Goal: Check status: Check status

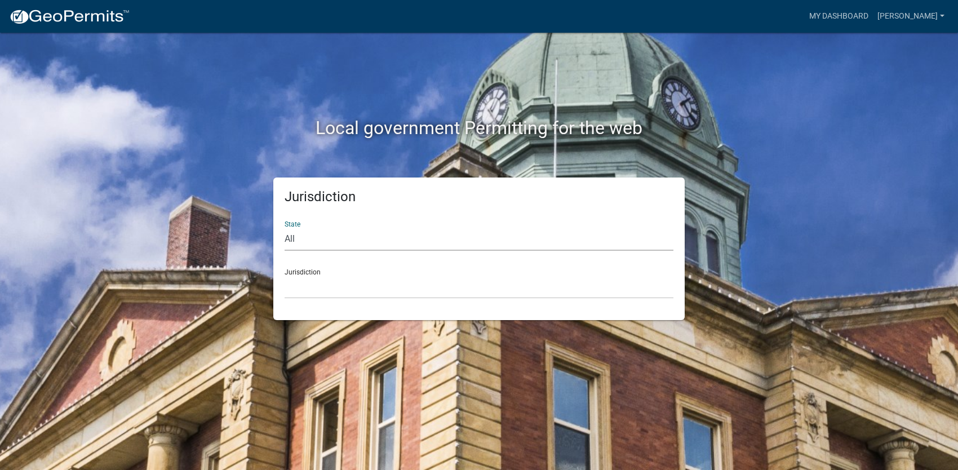
click at [307, 234] on select "All [US_STATE] [US_STATE] [US_STATE] [US_STATE] [US_STATE] [US_STATE] [US_STATE…" at bounding box center [479, 239] width 389 height 23
select select "[US_STATE]"
click at [285, 228] on select "All [US_STATE] [US_STATE] [US_STATE] [US_STATE] [US_STATE] [US_STATE] [US_STATE…" at bounding box center [479, 239] width 389 height 23
click at [331, 278] on select "[GEOGRAPHIC_DATA], [US_STATE][PERSON_NAME][GEOGRAPHIC_DATA], [US_STATE][PERSON_…" at bounding box center [479, 287] width 389 height 23
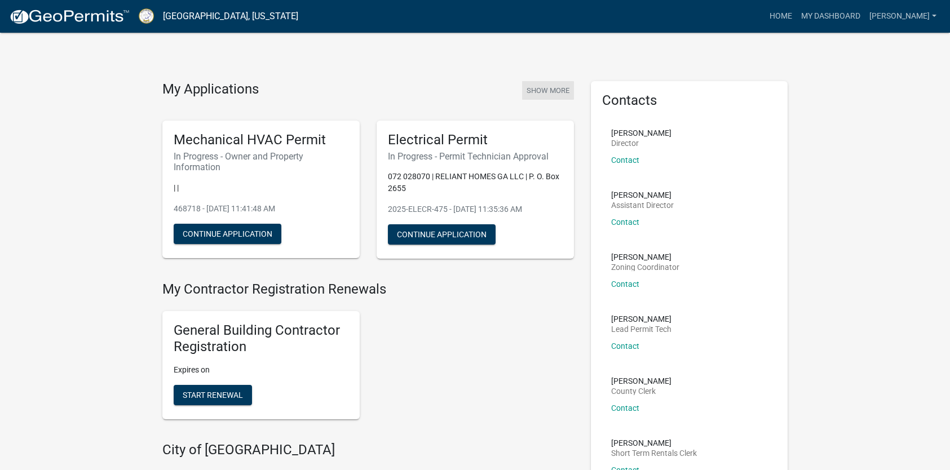
click at [553, 89] on button "Show More" at bounding box center [548, 90] width 52 height 19
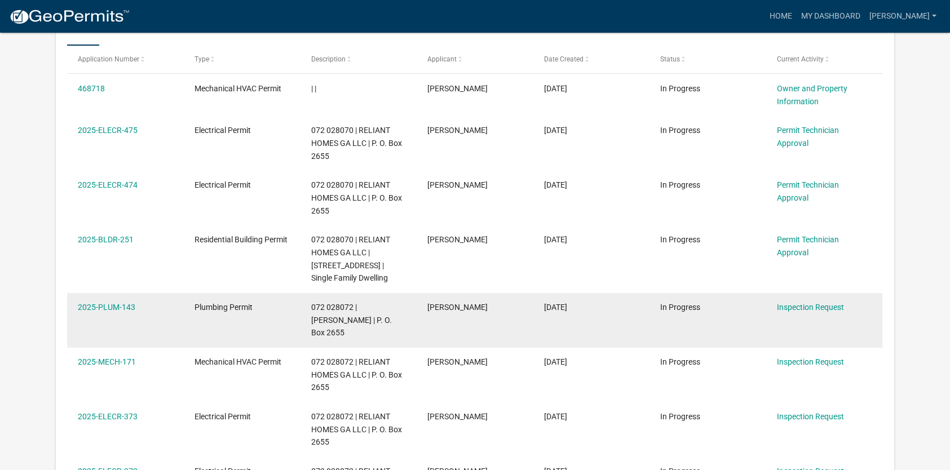
scroll to position [282, 0]
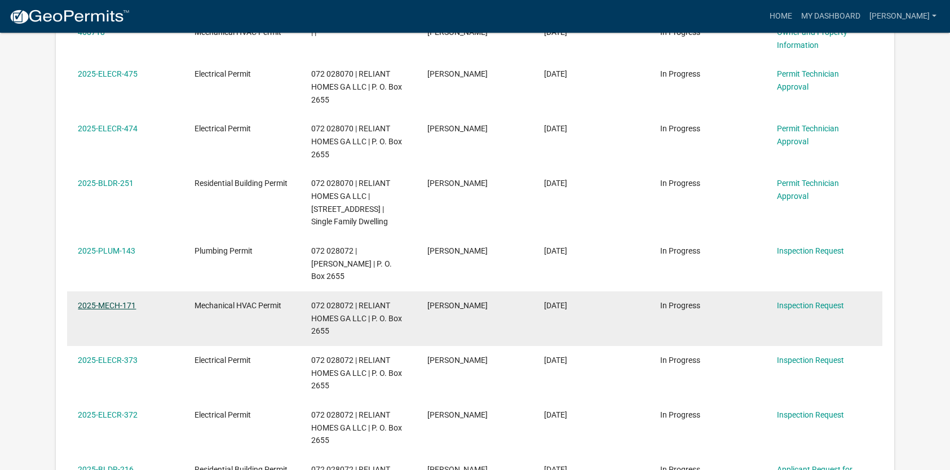
click at [117, 305] on link "2025-MECH-171" at bounding box center [107, 305] width 58 height 9
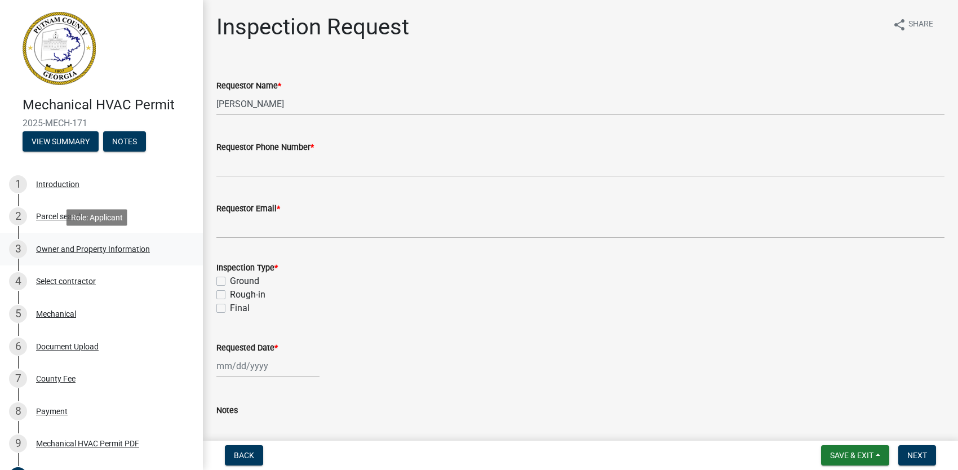
click at [91, 246] on div "Owner and Property Information" at bounding box center [93, 249] width 114 height 8
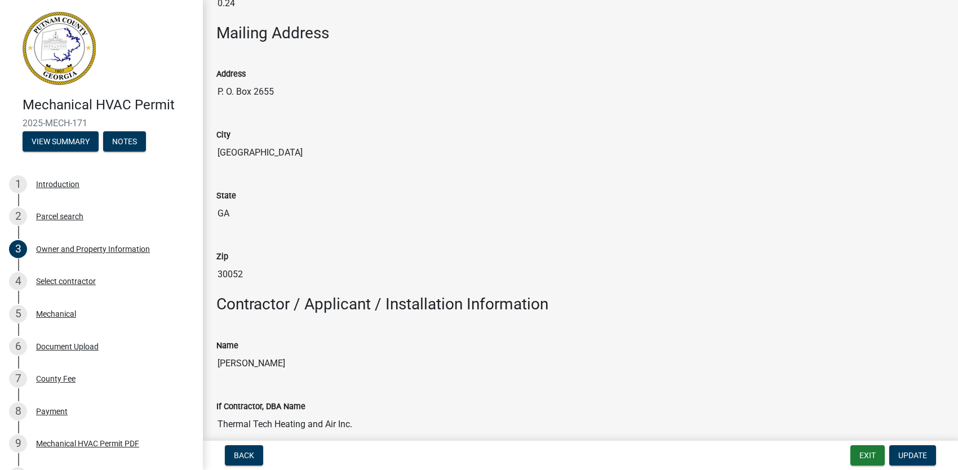
scroll to position [846, 0]
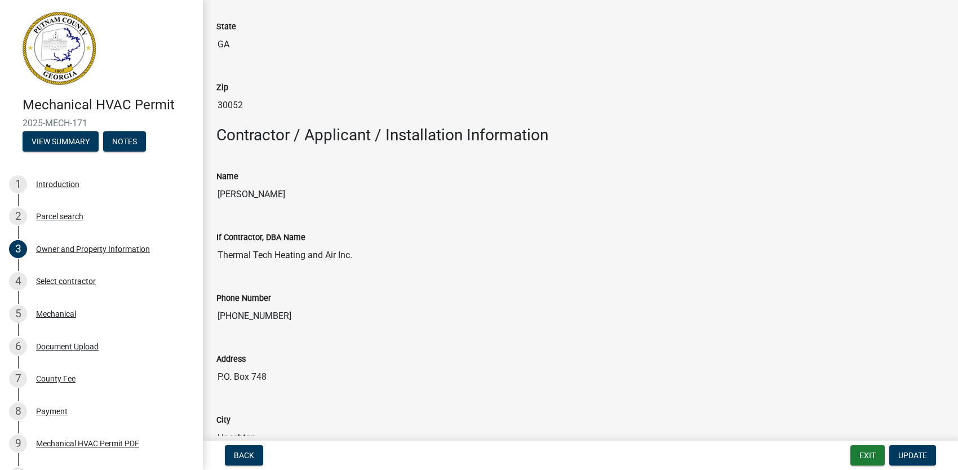
click at [711, 241] on div "If Contractor, DBA Name" at bounding box center [580, 238] width 728 height 14
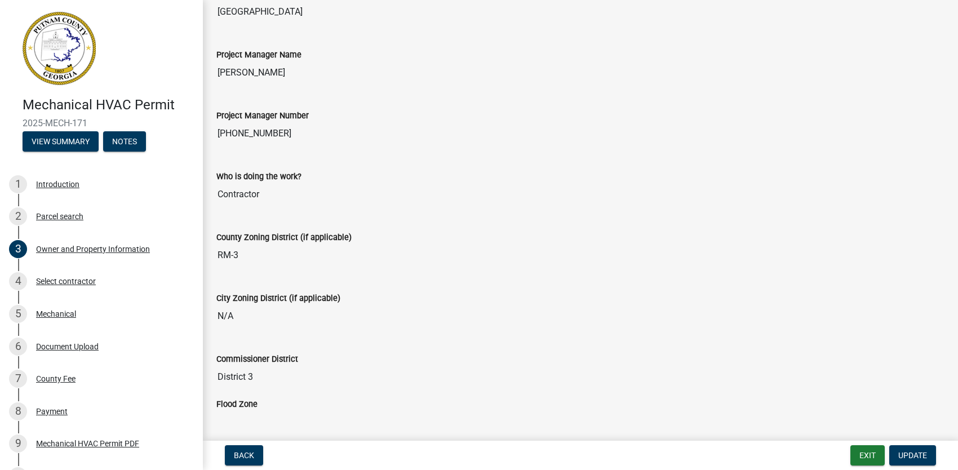
scroll to position [1826, 0]
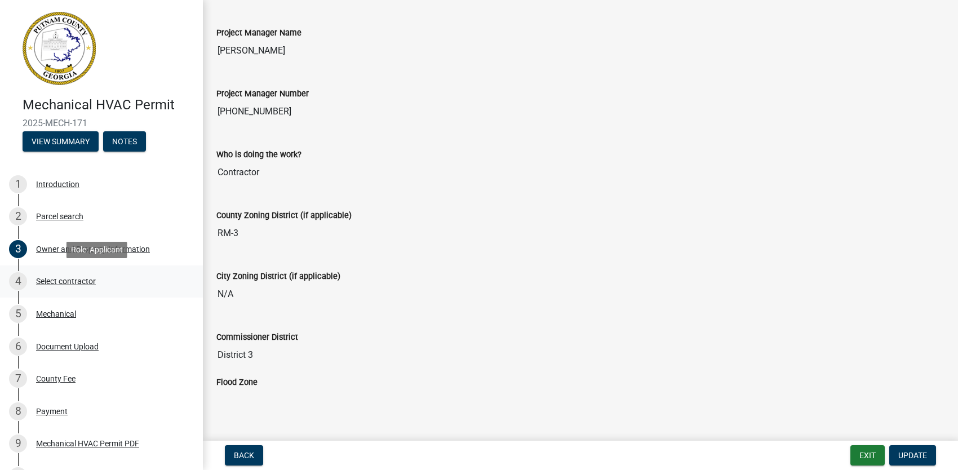
click at [72, 284] on div "Select contractor" at bounding box center [66, 281] width 60 height 8
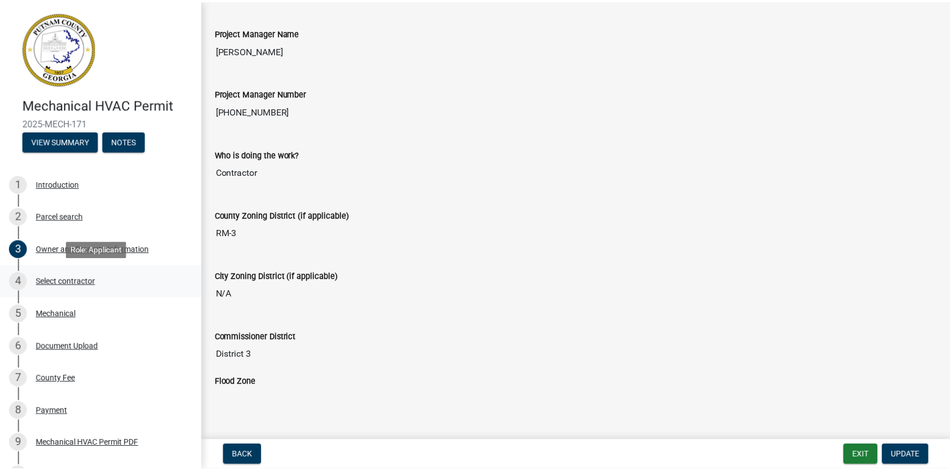
scroll to position [0, 0]
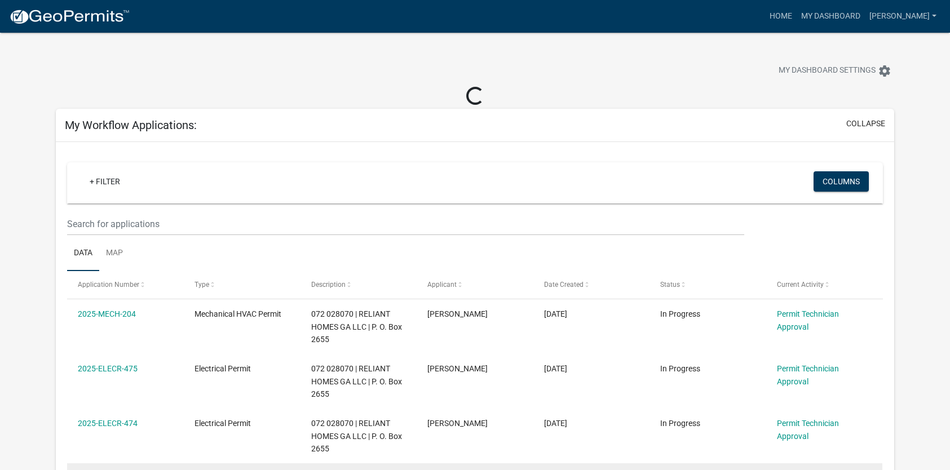
scroll to position [225, 0]
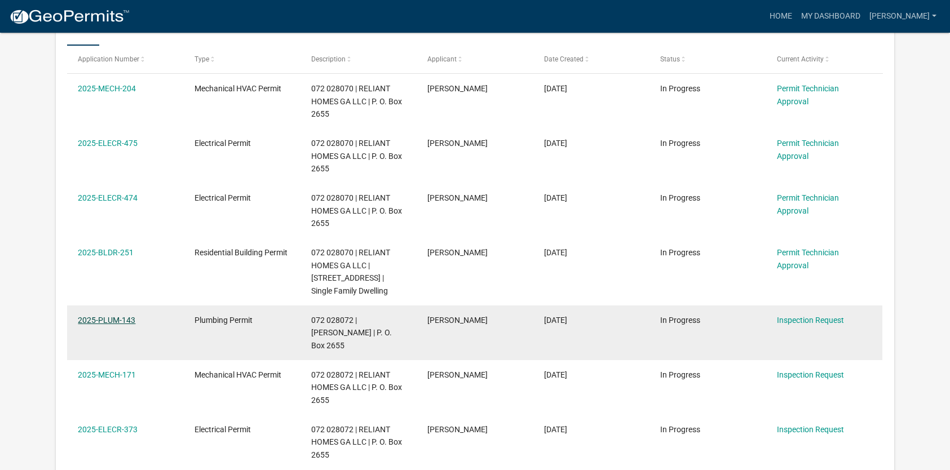
click at [98, 325] on link "2025-PLUM-143" at bounding box center [106, 320] width 57 height 9
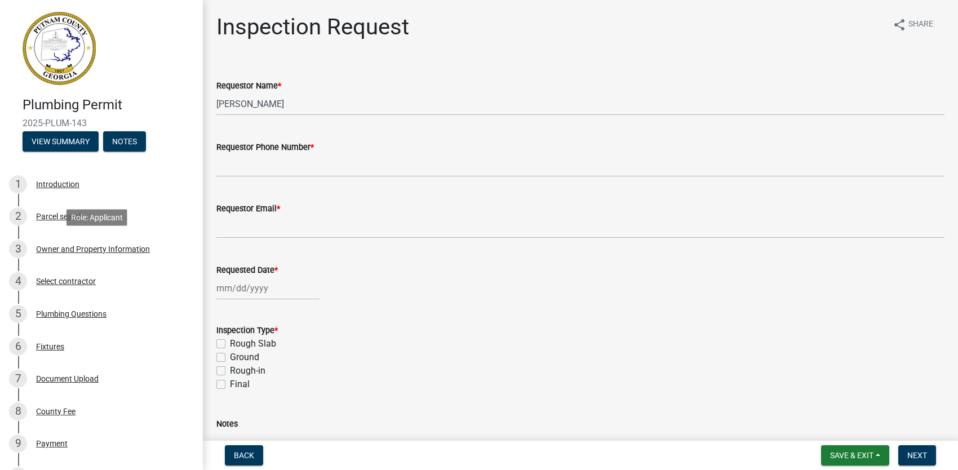
drag, startPoint x: 111, startPoint y: 250, endPoint x: 280, endPoint y: 88, distance: 233.2
click at [111, 250] on div "Owner and Property Information" at bounding box center [93, 249] width 114 height 8
